Goal: Find specific page/section: Find specific page/section

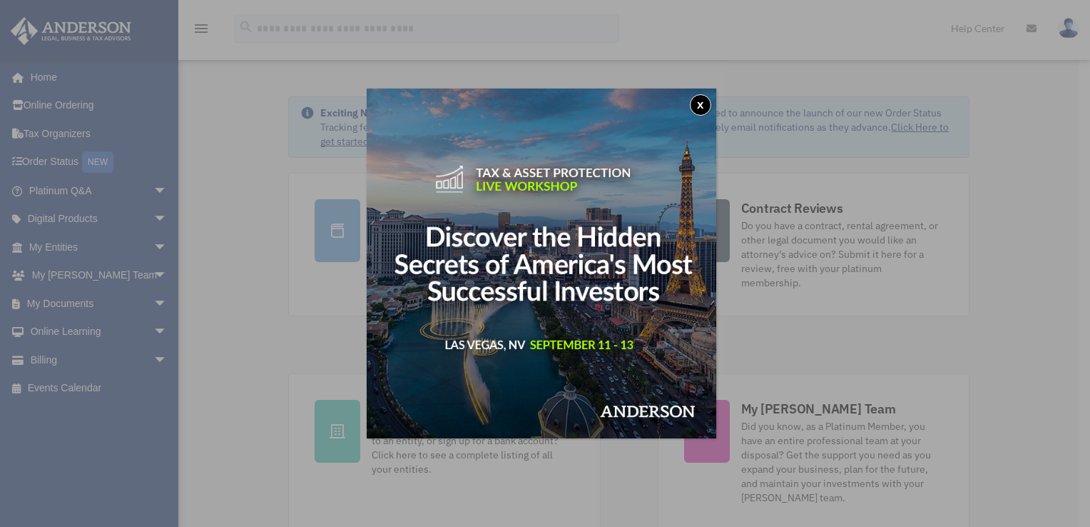
click at [698, 97] on button "x" at bounding box center [700, 104] width 21 height 21
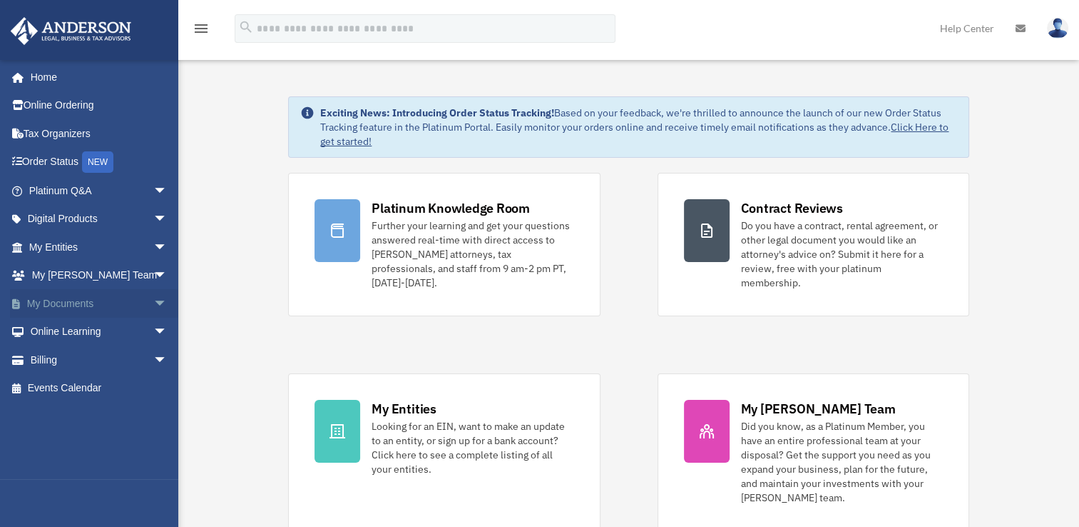
click at [153, 300] on span "arrow_drop_down" at bounding box center [167, 303] width 29 height 29
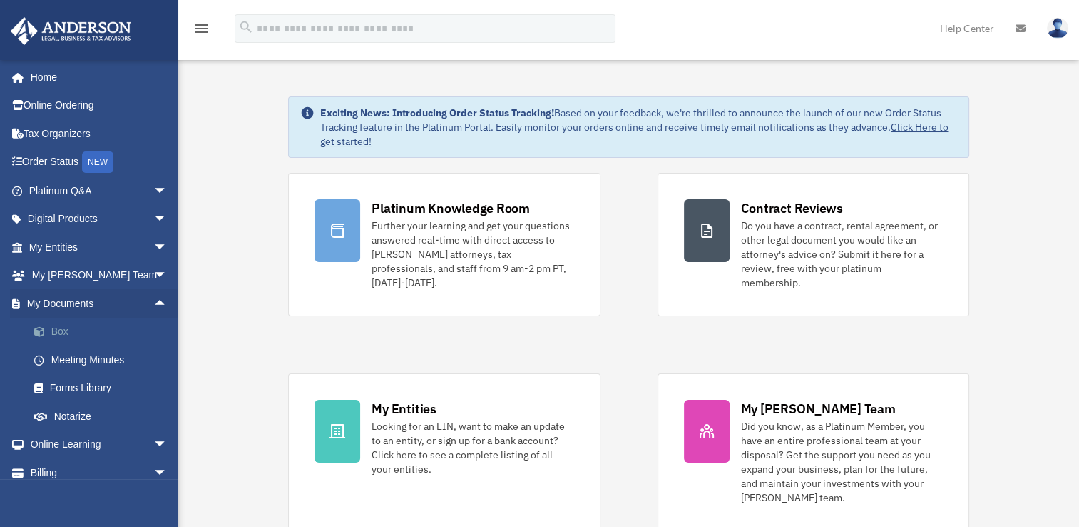
click at [56, 324] on link "Box" at bounding box center [104, 331] width 169 height 29
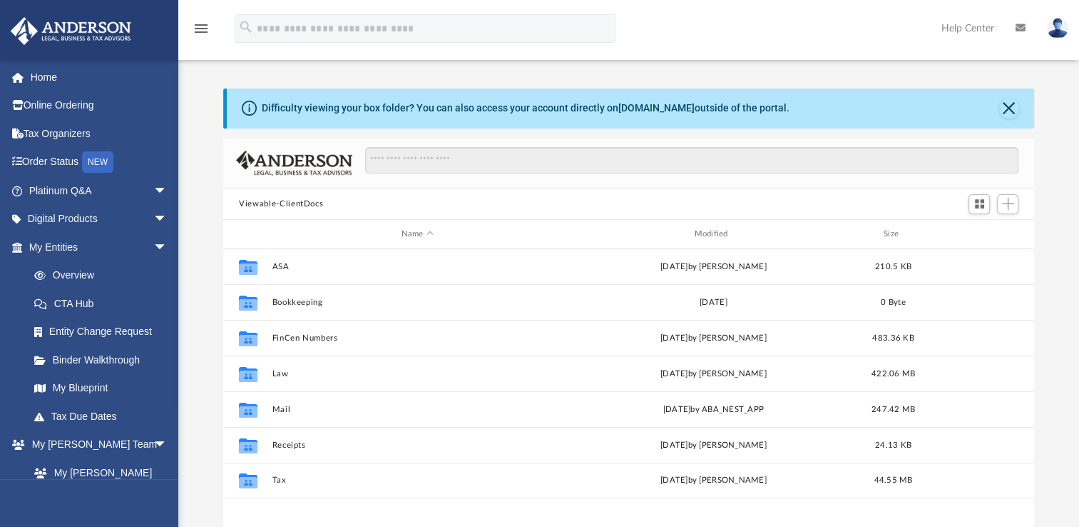
scroll to position [313, 799]
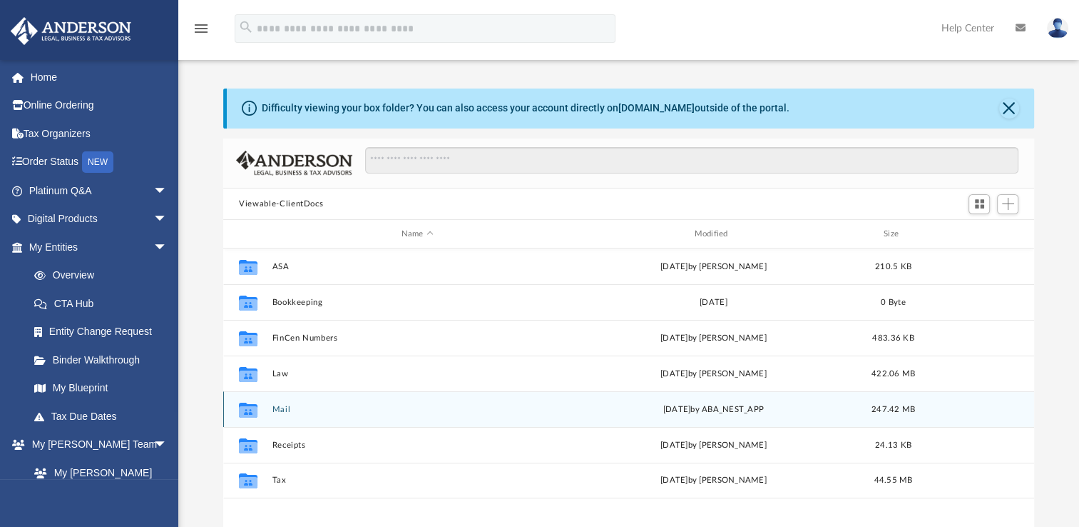
click at [278, 407] on button "Mail" at bounding box center [418, 409] width 290 height 9
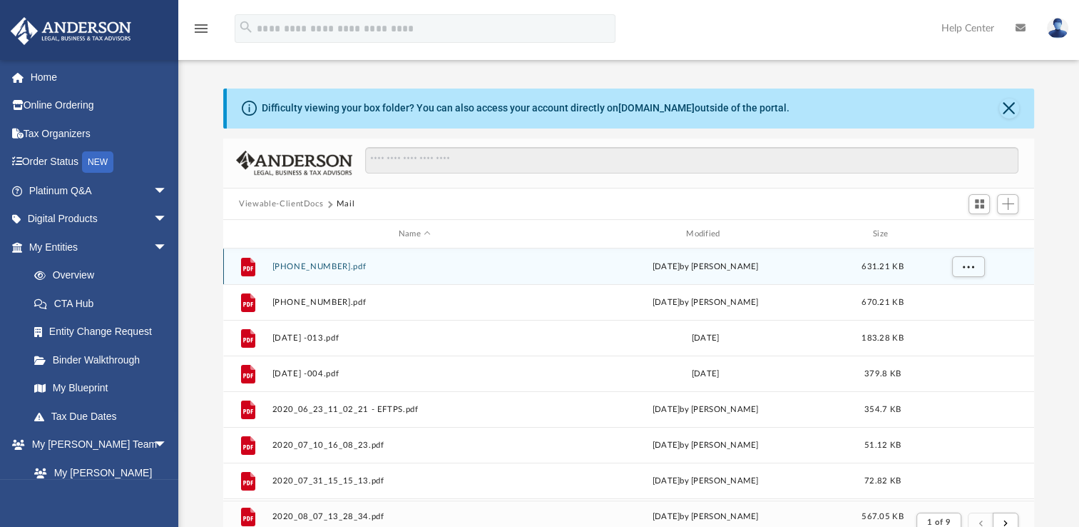
scroll to position [269, 799]
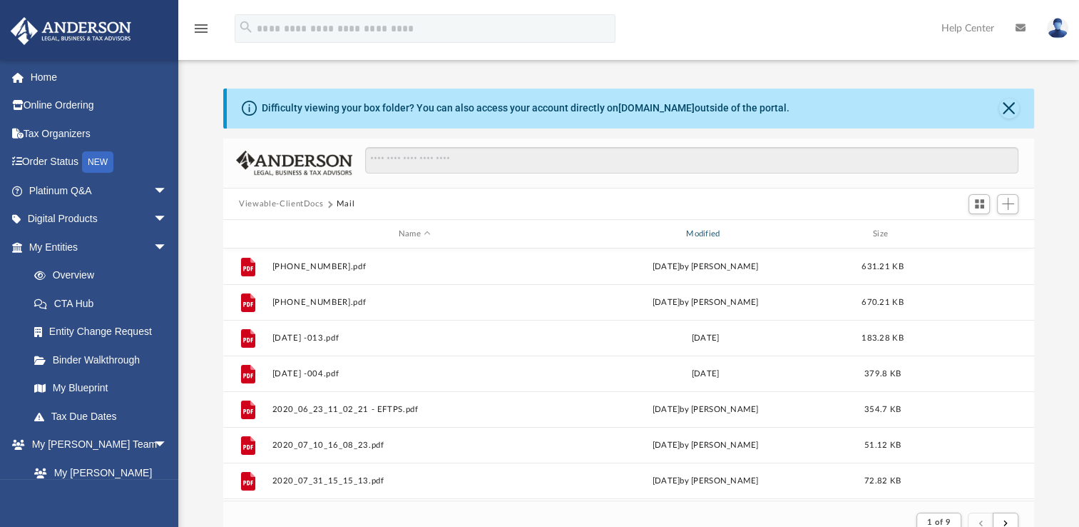
click at [706, 233] on div "Modified" at bounding box center [705, 234] width 285 height 13
click at [696, 233] on div "Modified" at bounding box center [705, 234] width 285 height 13
